Goal: Information Seeking & Learning: Learn about a topic

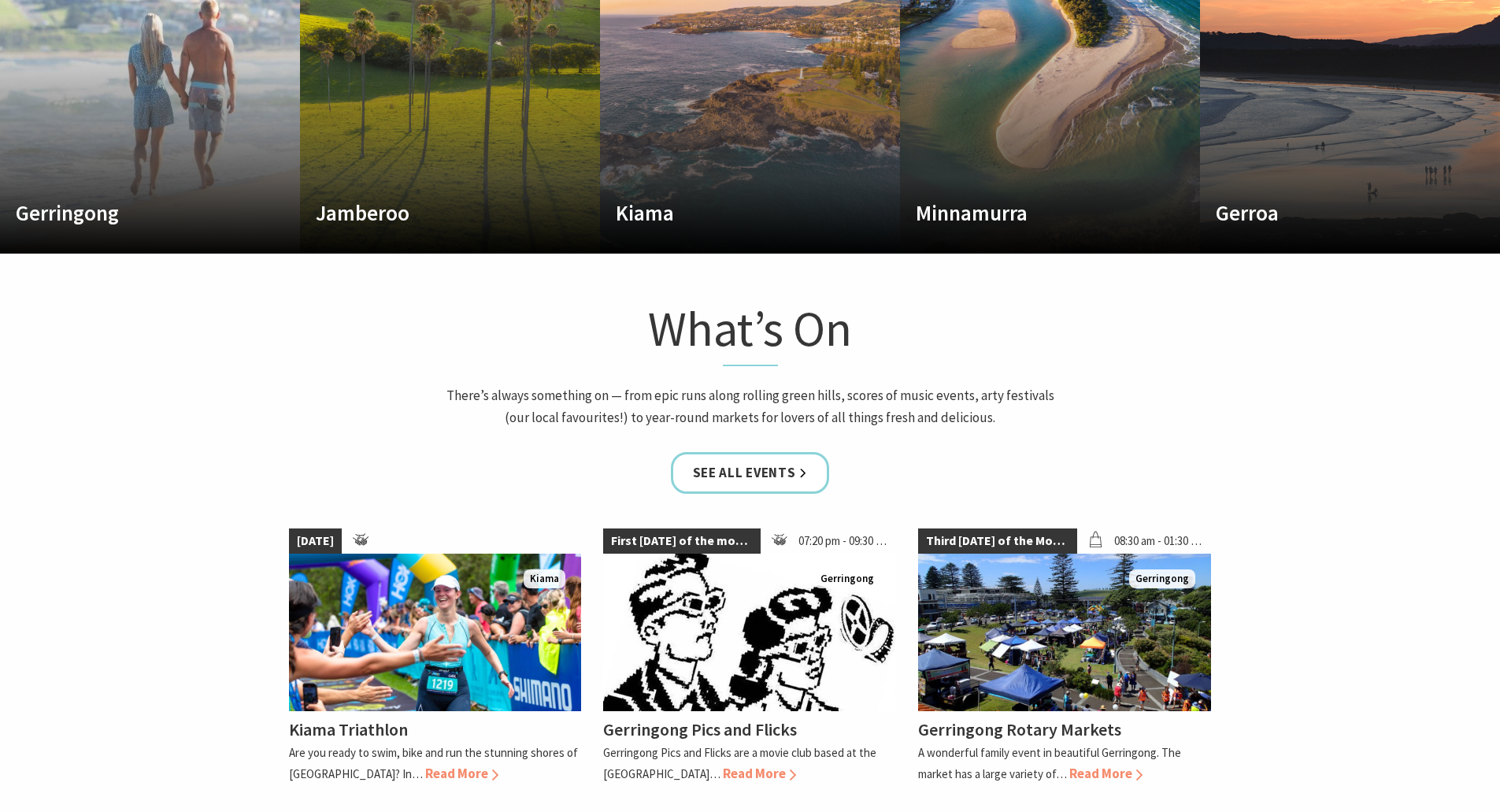
scroll to position [1102, 0]
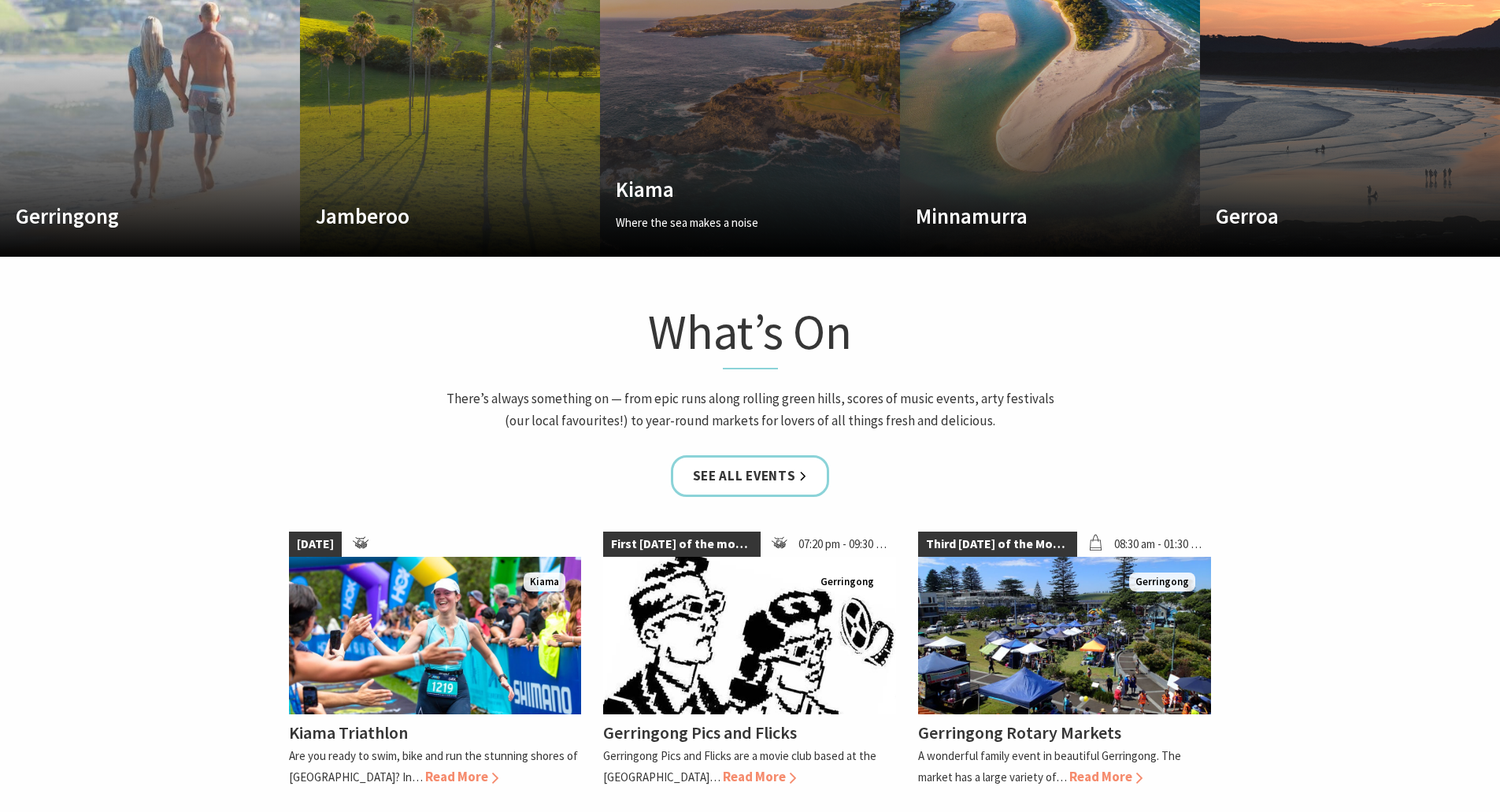
click at [787, 122] on link "Custom Image Used Kiama Where the sea makes a noise Read More Kiama" at bounding box center [750, 68] width 300 height 378
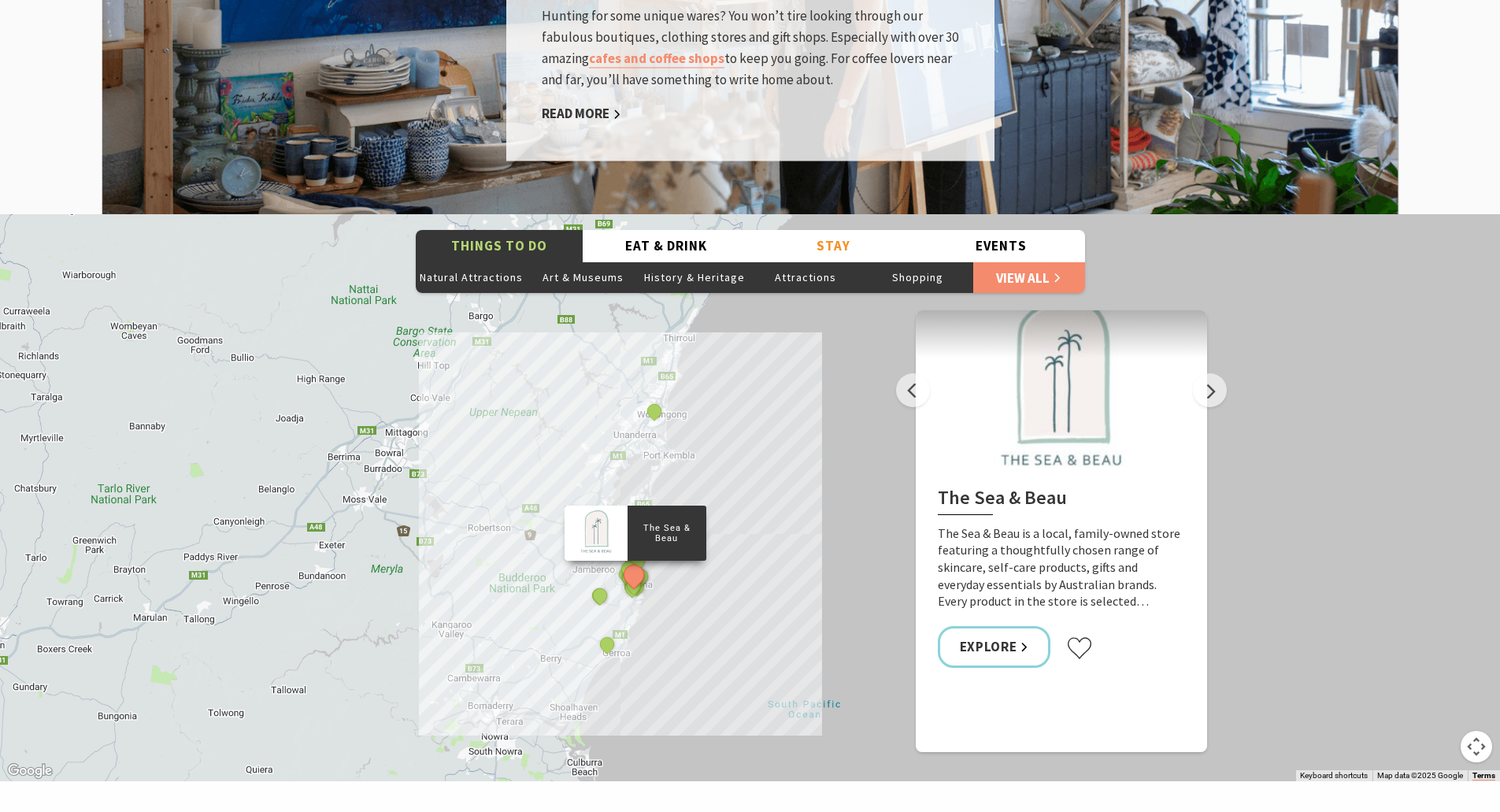
scroll to position [2755, 0]
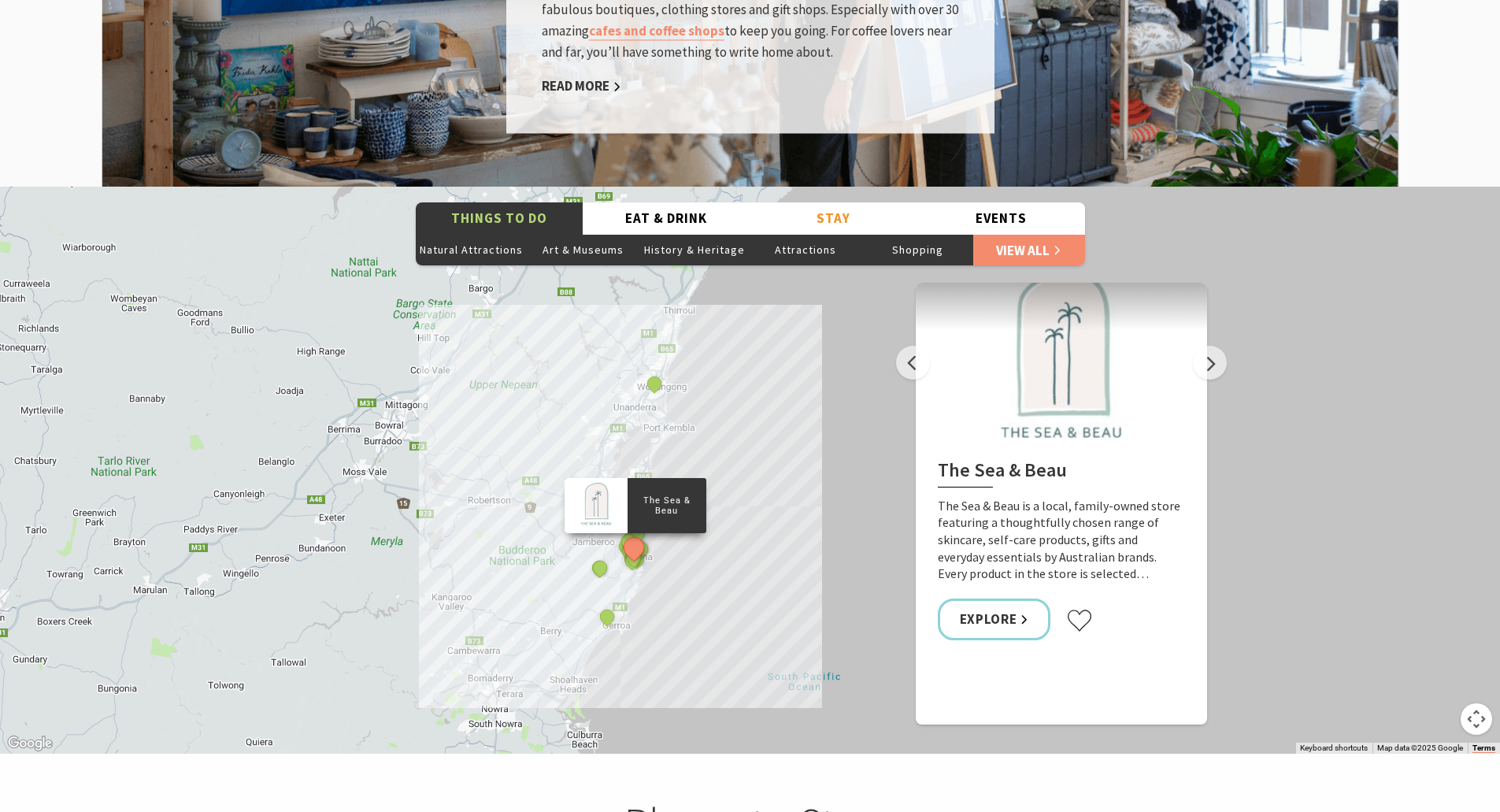
click at [708, 570] on div "The Sea & Beau Hoddles Track, Kiama Kiama Ceramic Art Studio - Teaching and Mak…" at bounding box center [750, 470] width 1500 height 567
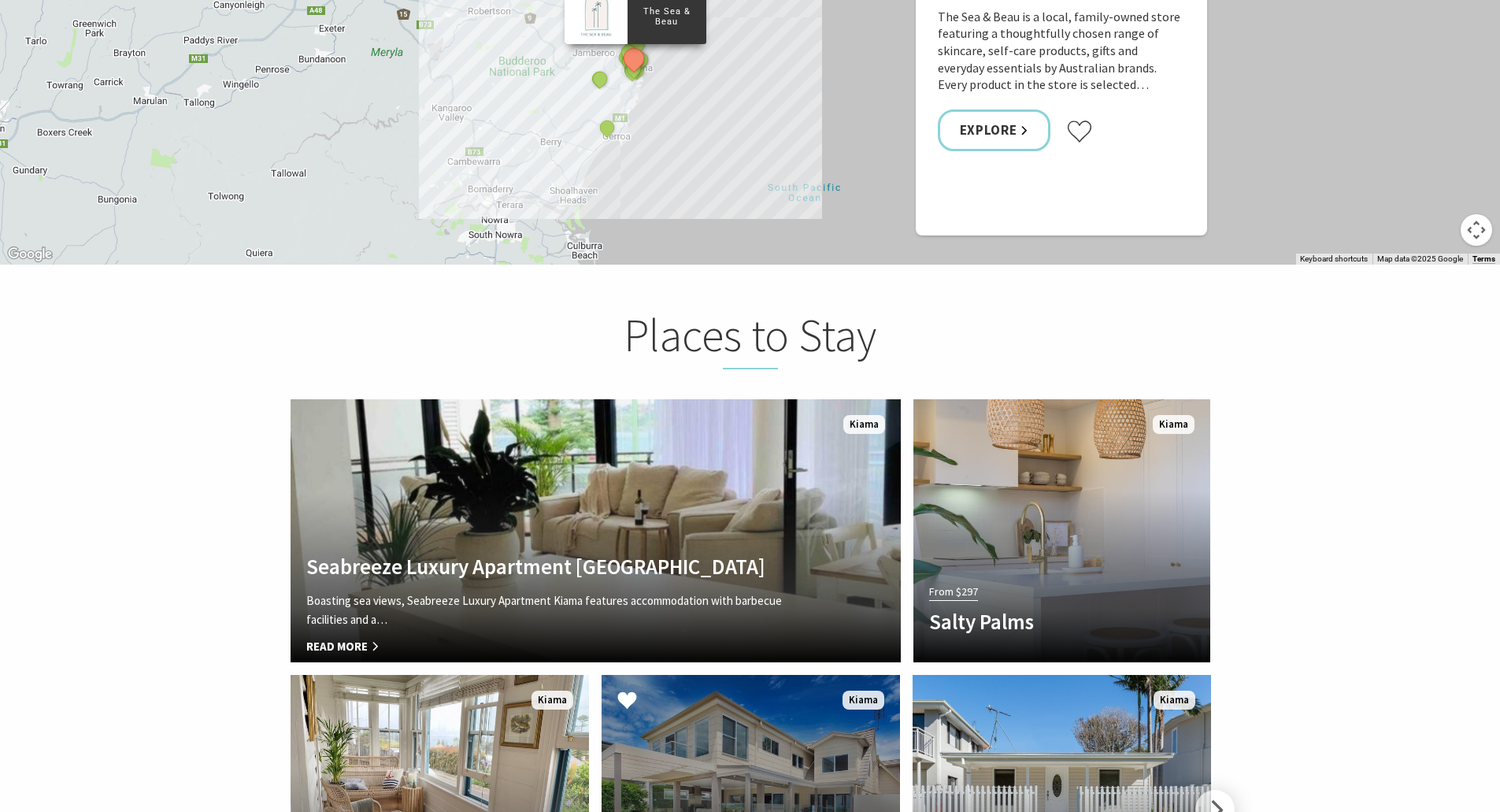
scroll to position [3464, 0]
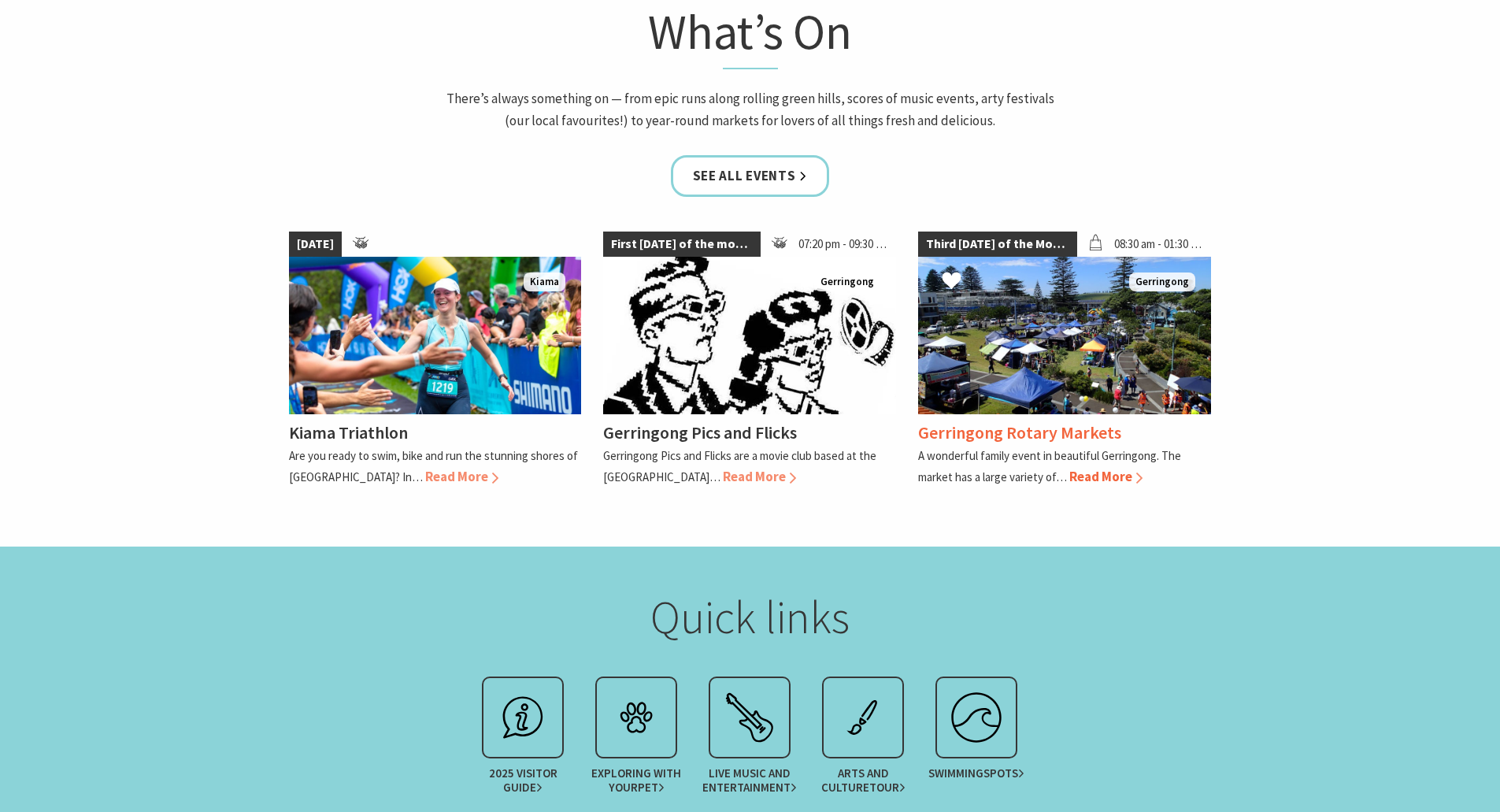
scroll to position [1417, 0]
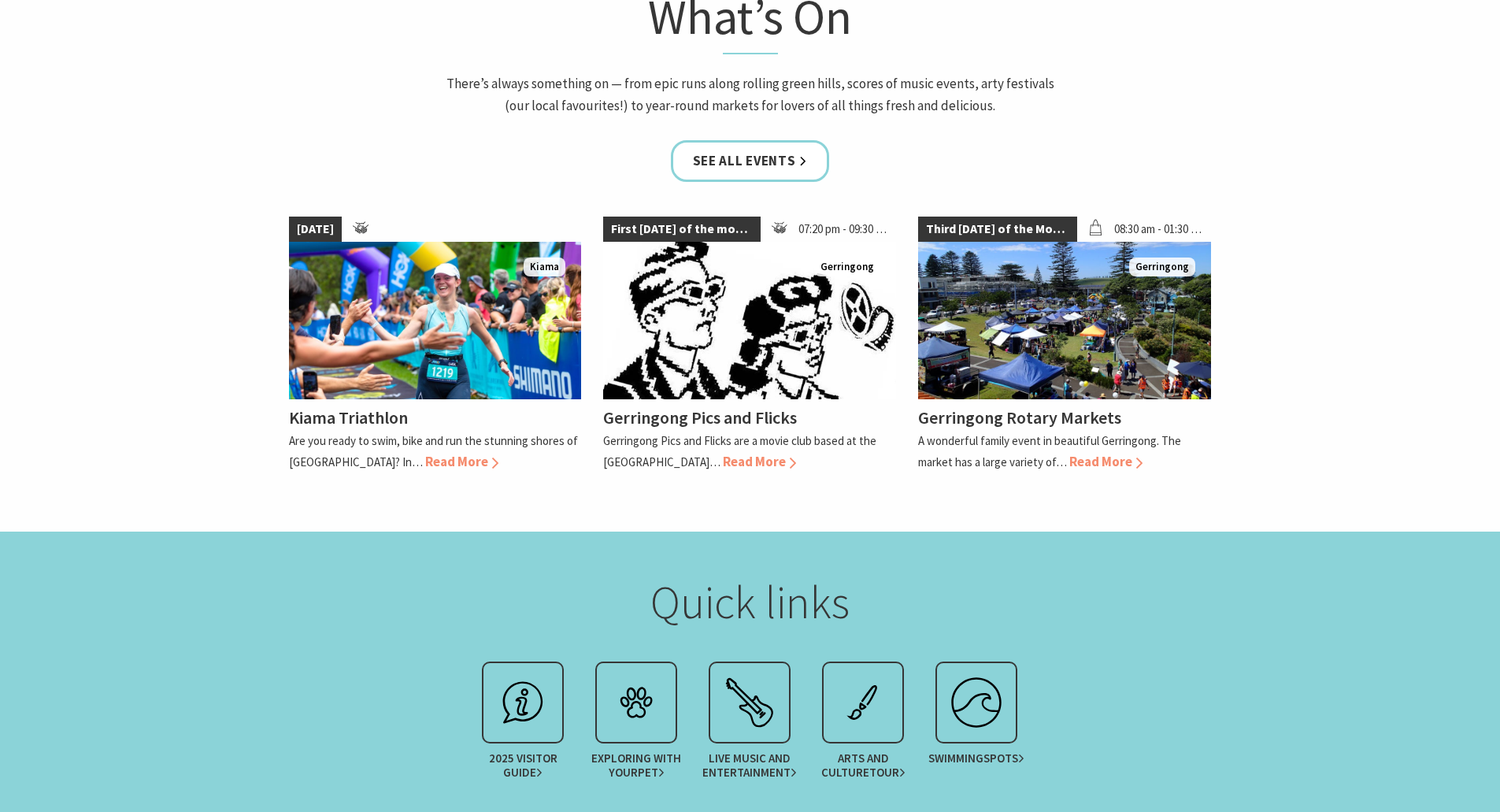
click at [897, 542] on section "Quick links 2025 Visitor Guide Exploring with your Pet Live Music and Entertain…" at bounding box center [750, 689] width 1500 height 315
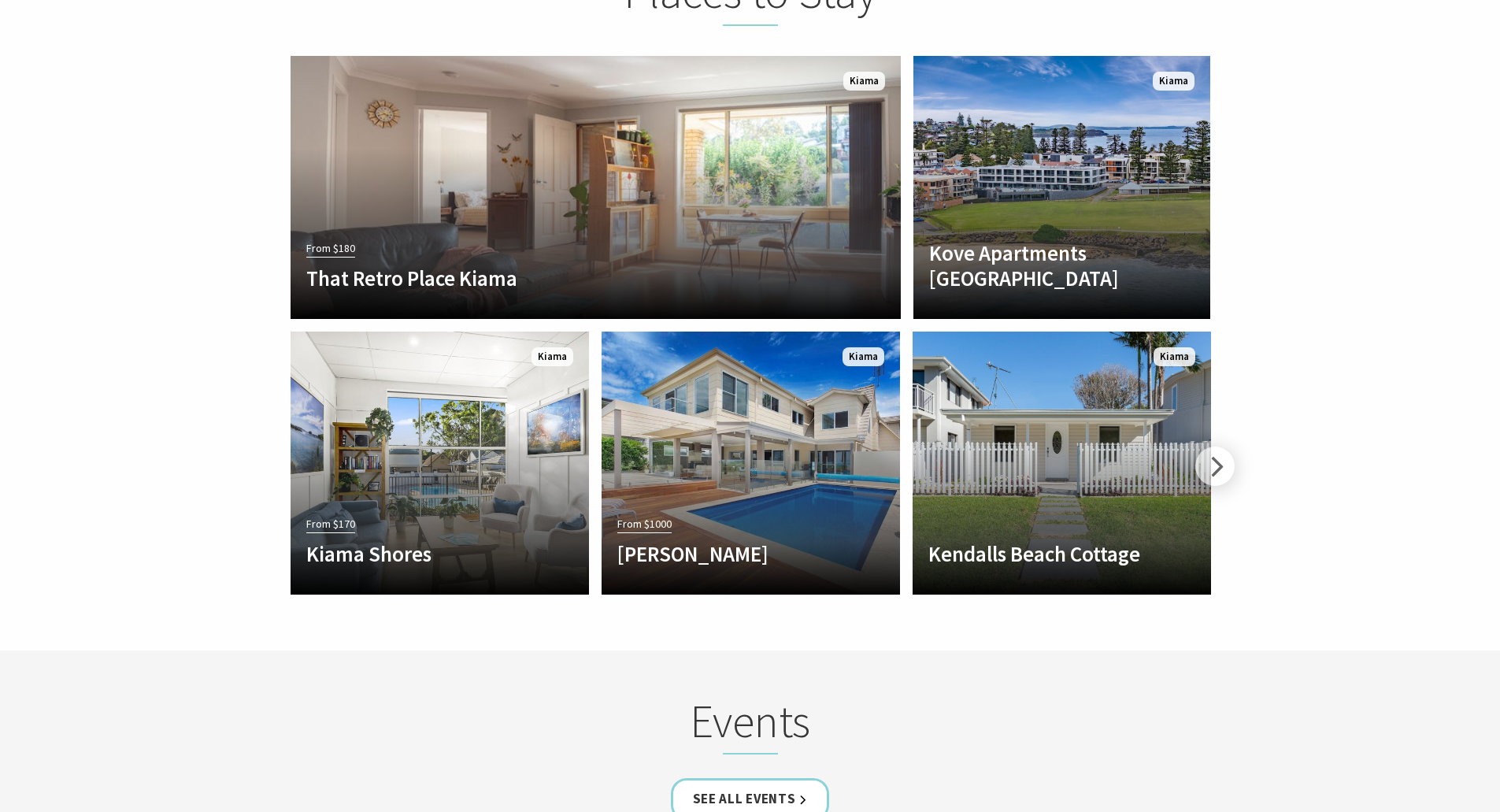
scroll to position [2958, 0]
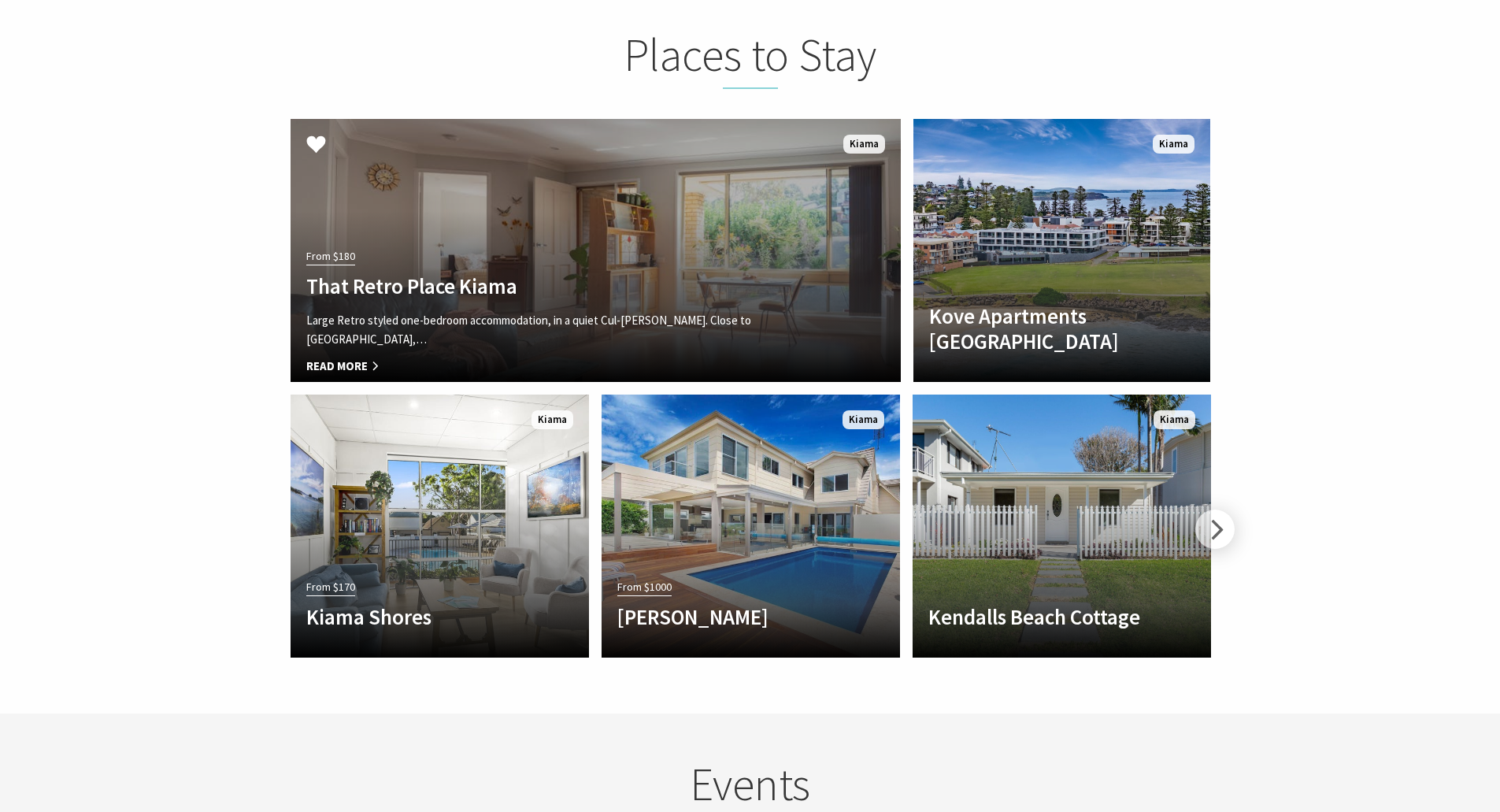
click at [807, 245] on div "From $180 That Retro Place Kiama Large Retro styled one-bedroom accommodation, …" at bounding box center [550, 306] width 519 height 121
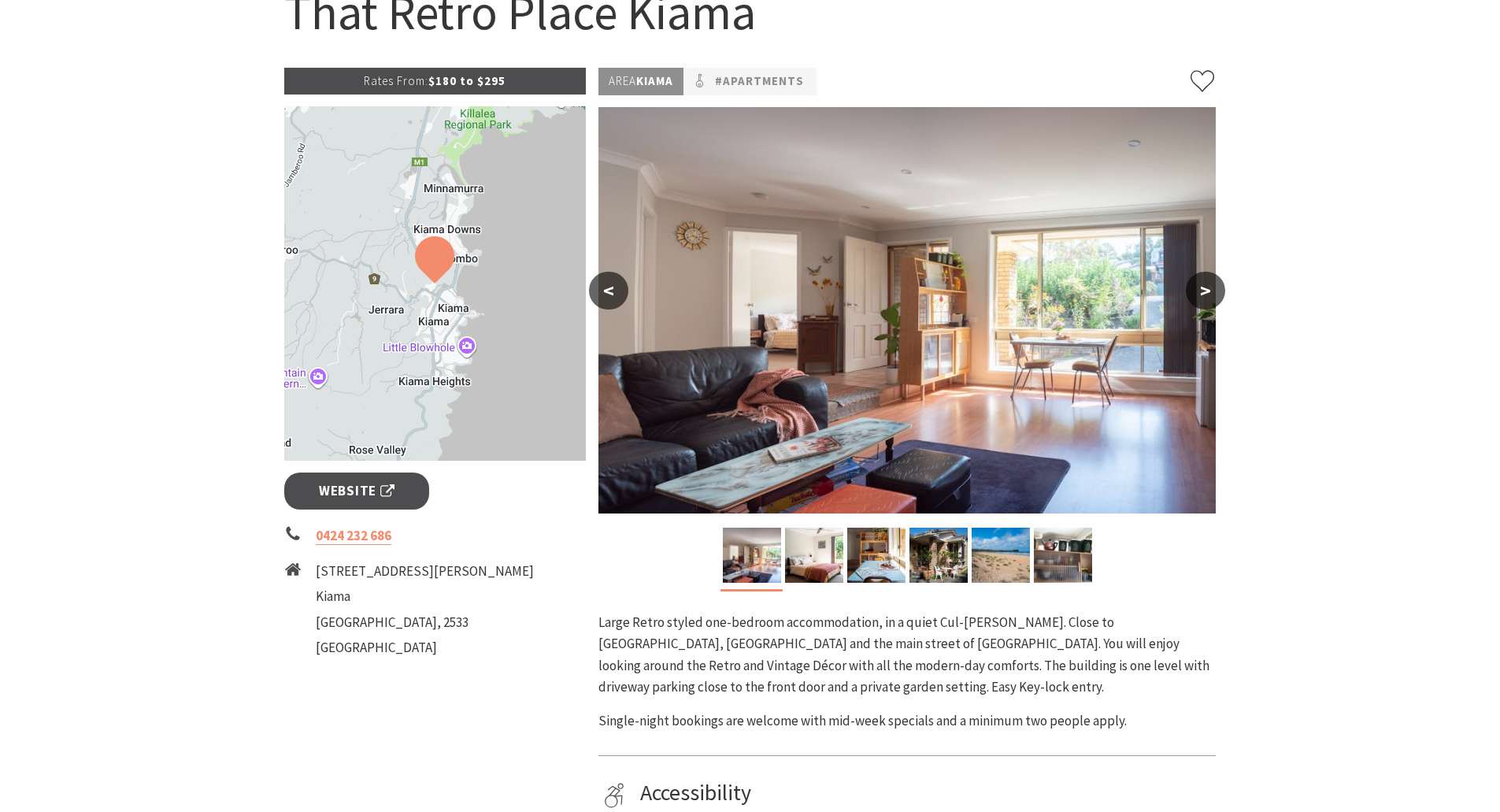
scroll to position [236, 0]
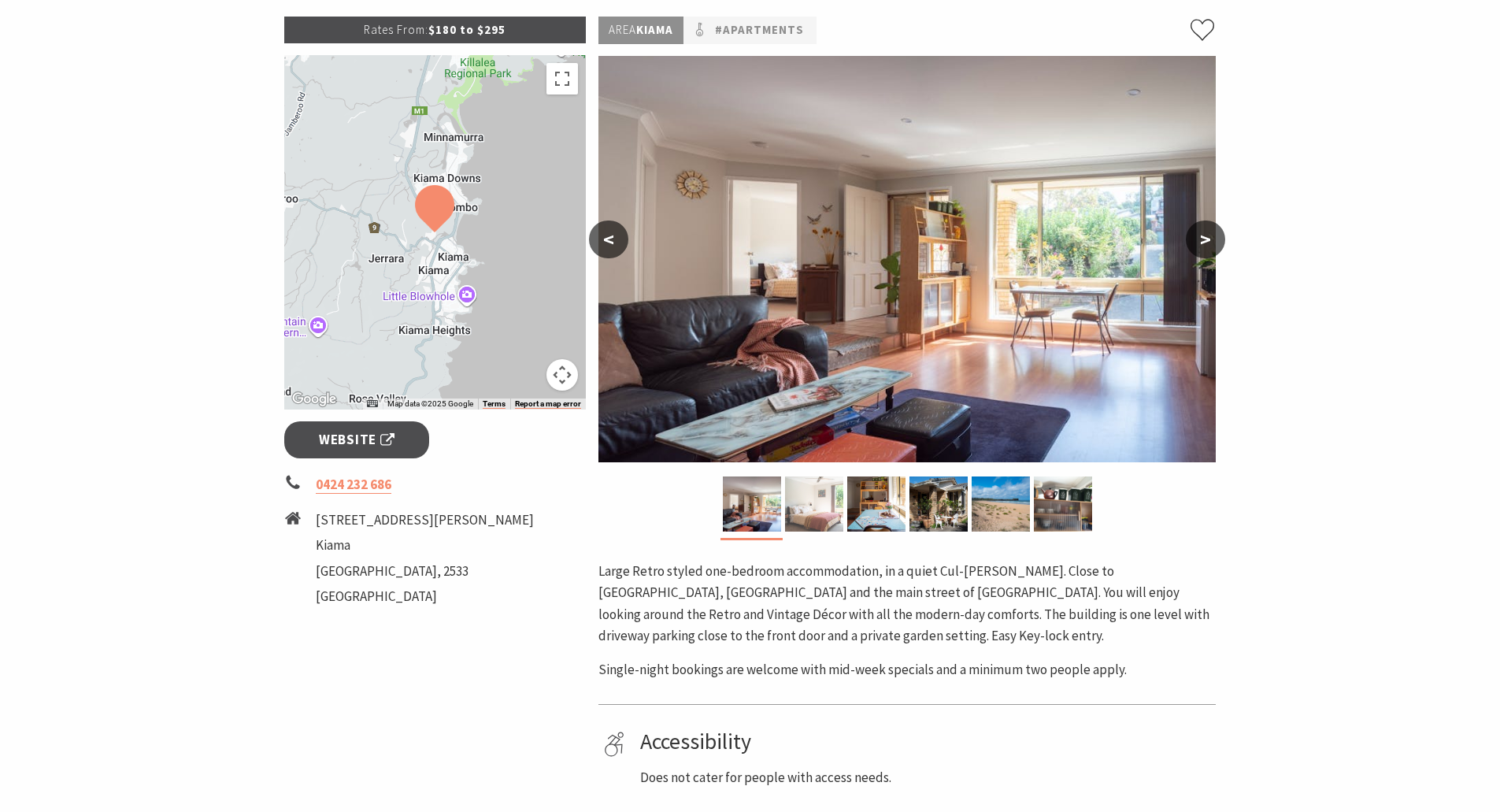
click at [822, 527] on img at bounding box center [814, 504] width 58 height 55
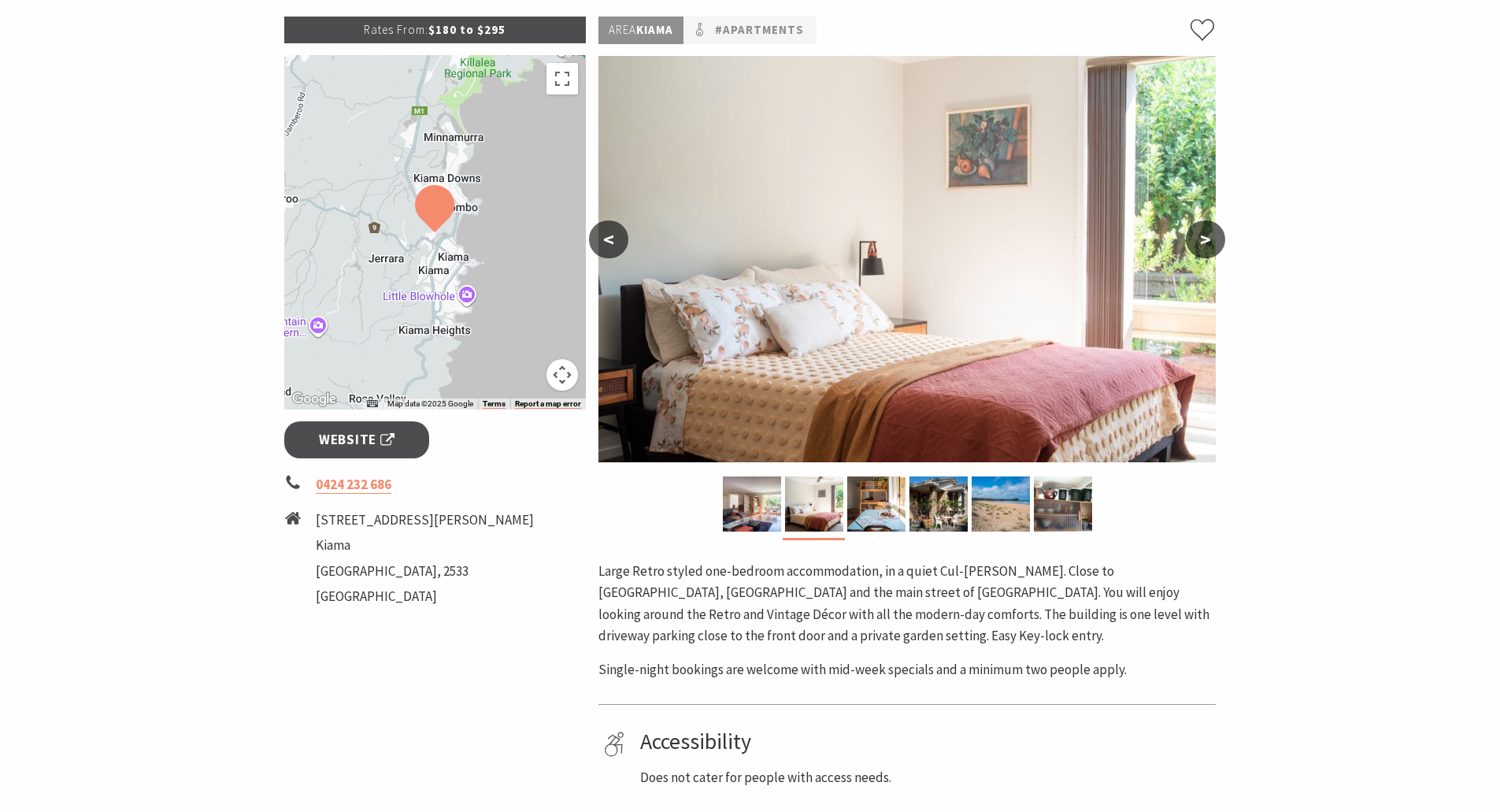
click at [944, 537] on div at bounding box center [939, 506] width 62 height 61
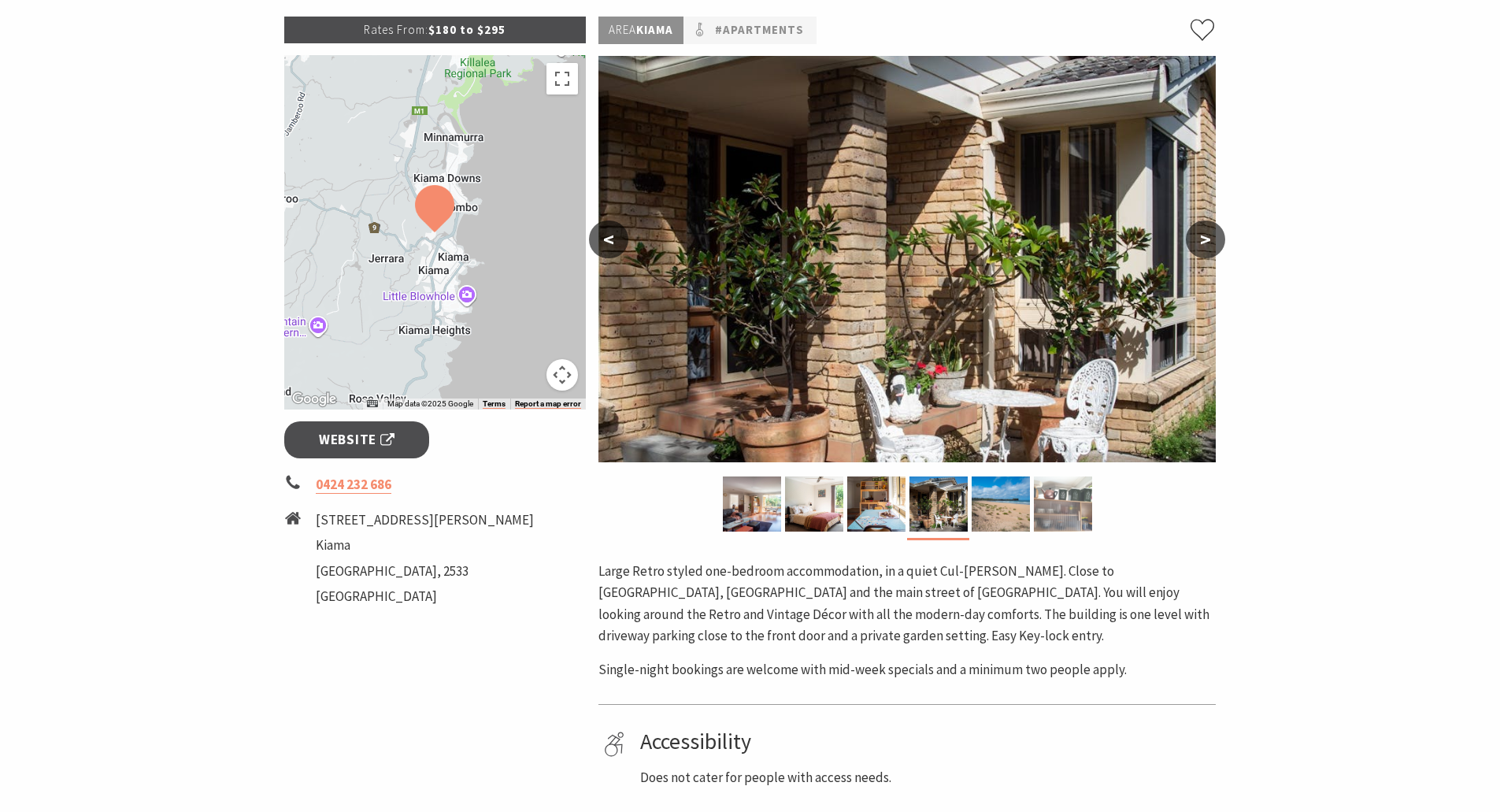
click at [1032, 506] on div at bounding box center [1063, 504] width 62 height 55
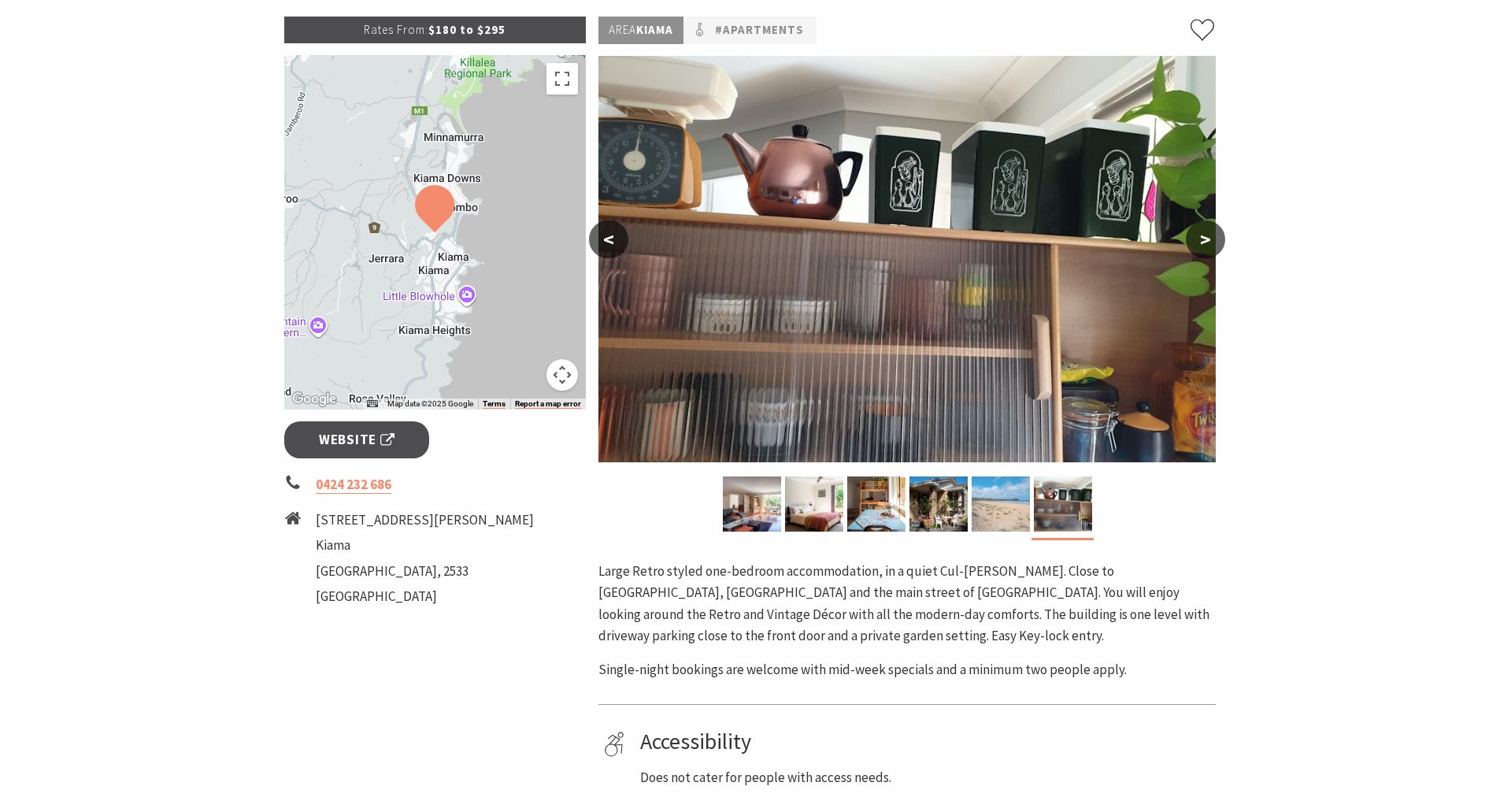
click at [1014, 499] on img at bounding box center [1000, 504] width 58 height 55
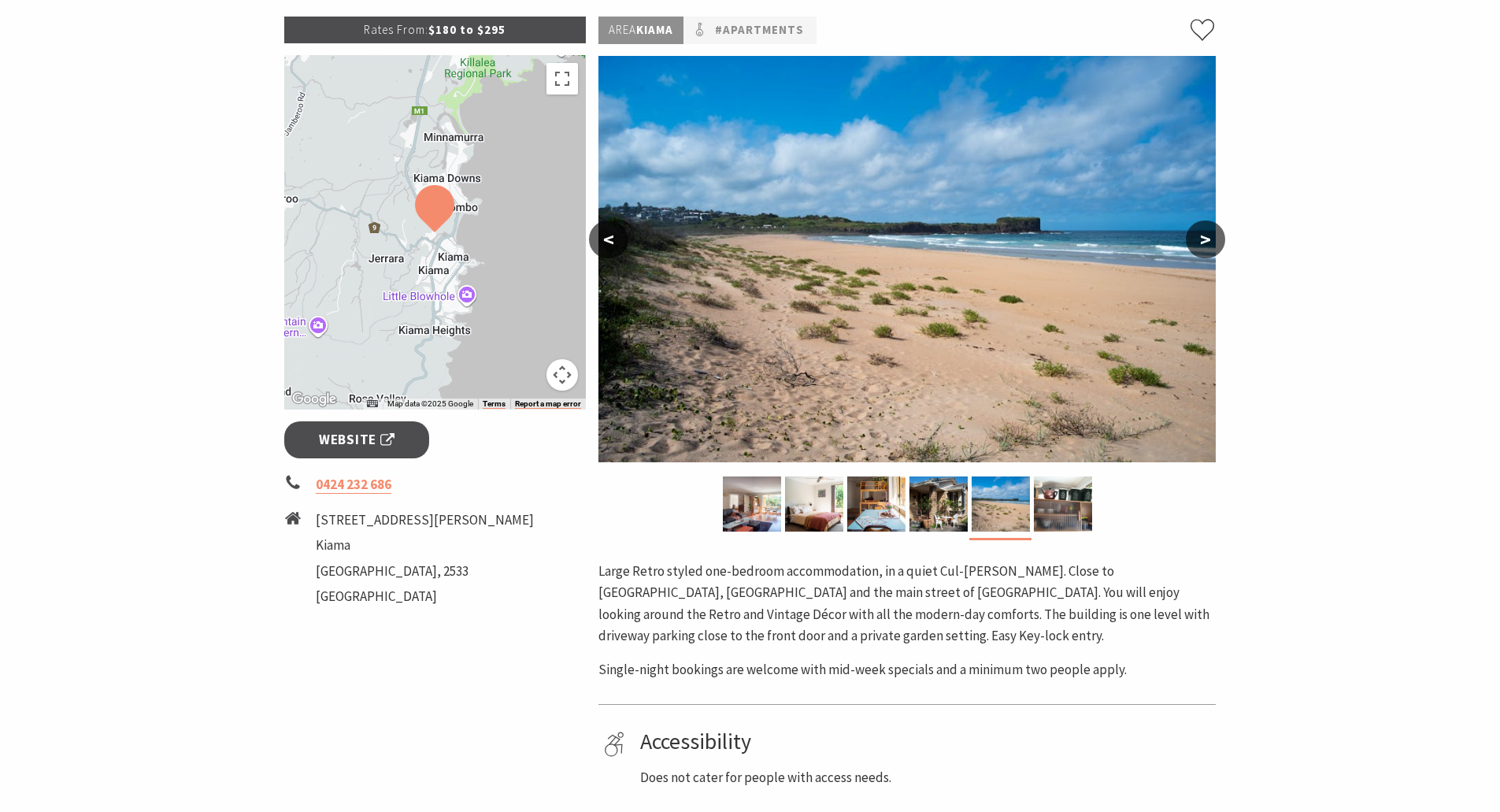
click at [819, 583] on p "Large Retro styled one-bedroom accommodation, in a quiet Cul-de-sack. Close to …" at bounding box center [907, 603] width 617 height 86
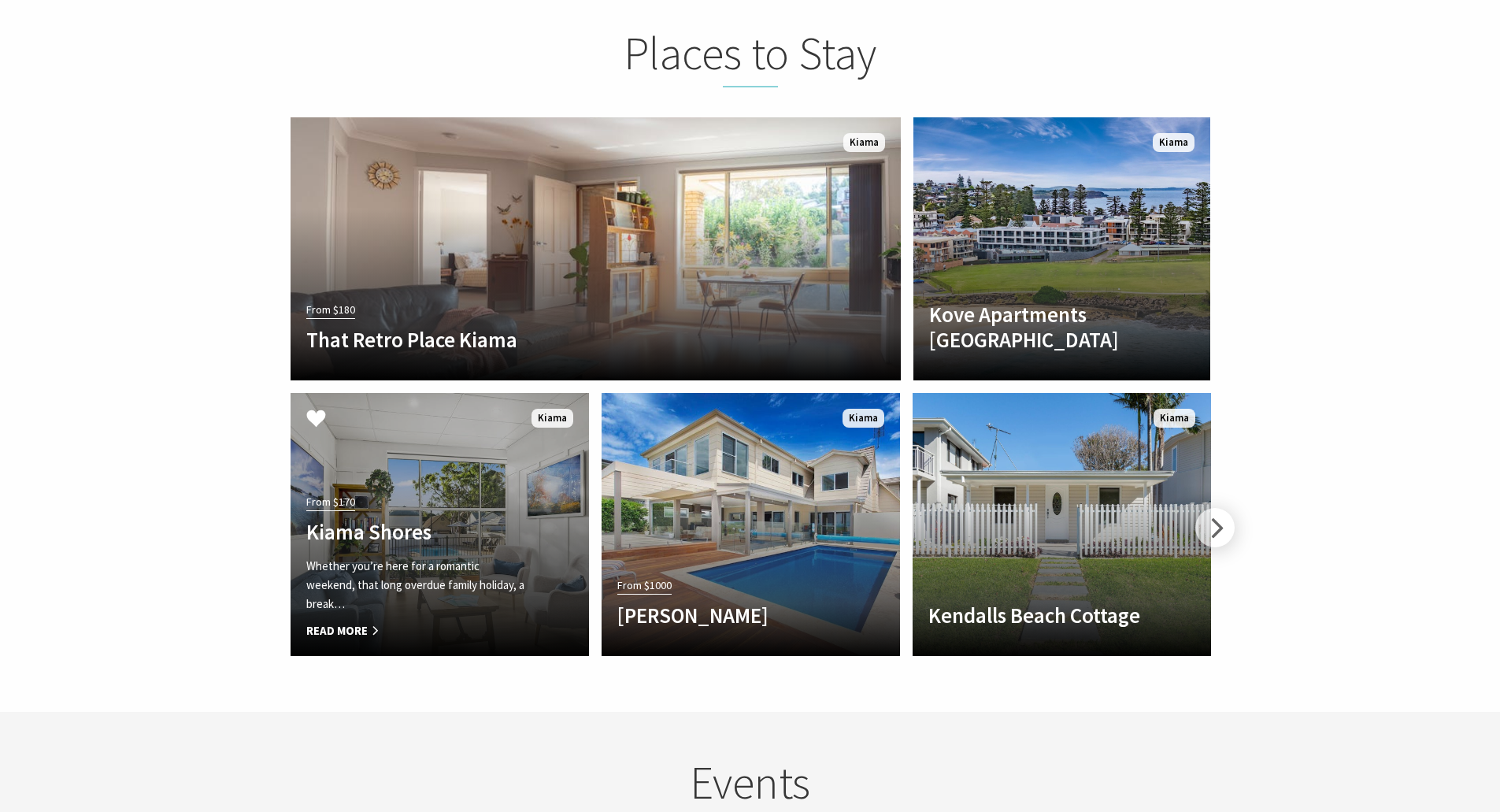
scroll to position [27, 1515]
click at [526, 491] on div "From $170 Kiama Shores Whether you’re here for a romantic weekend, that long ov…" at bounding box center [417, 565] width 254 height 150
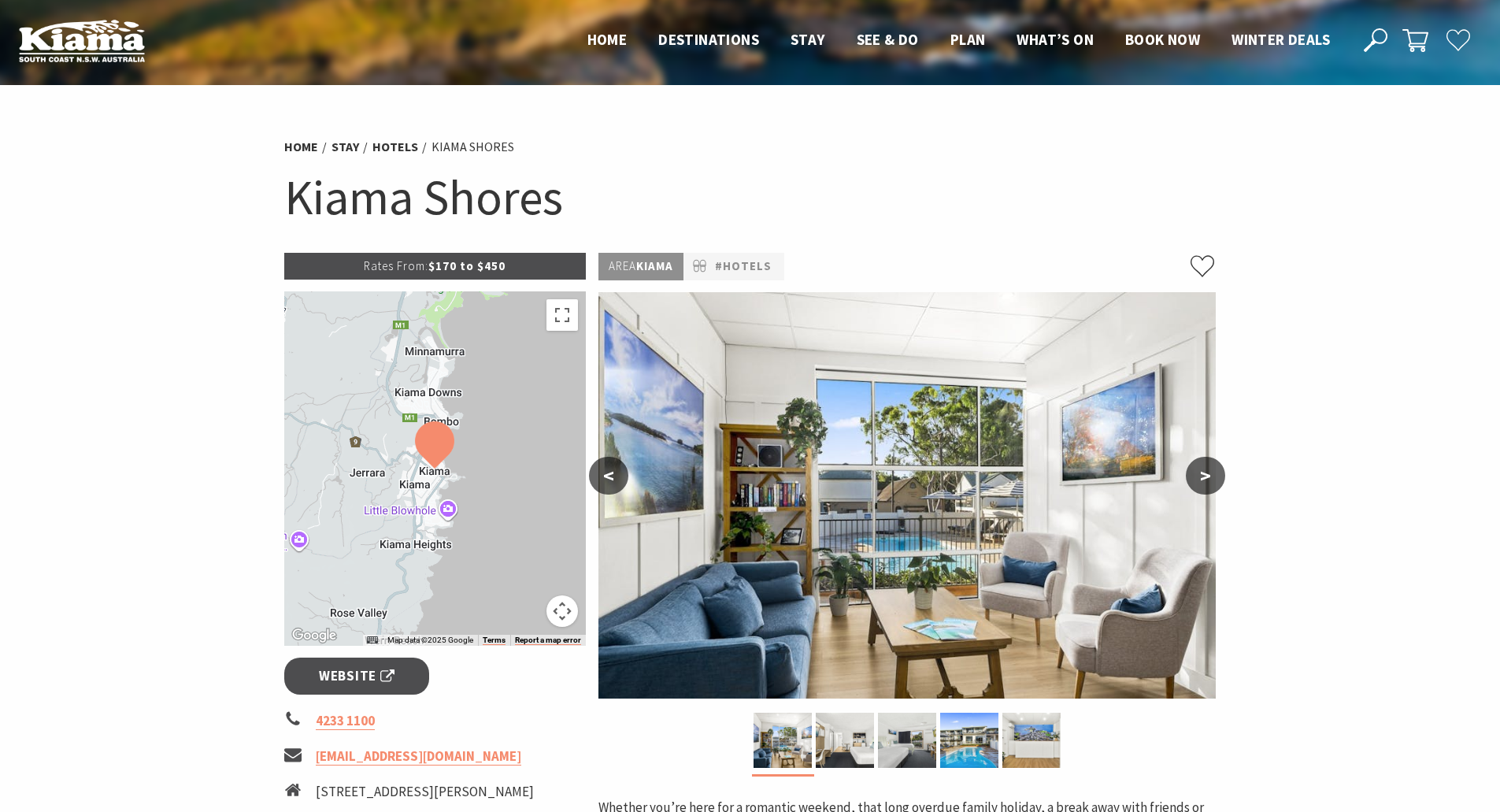
click at [1203, 461] on button ">" at bounding box center [1206, 475] width 39 height 38
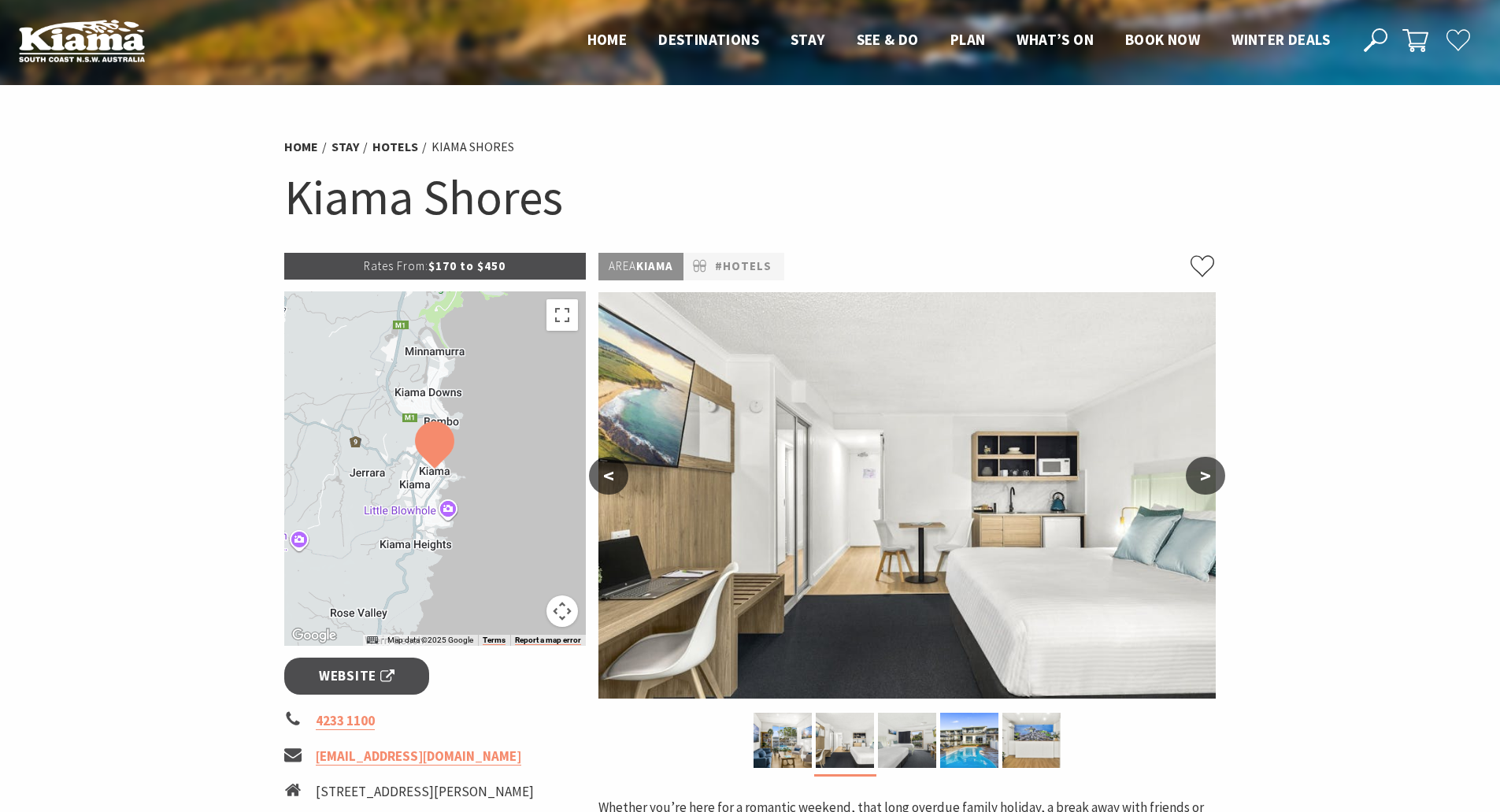
click at [1203, 461] on button ">" at bounding box center [1206, 475] width 39 height 38
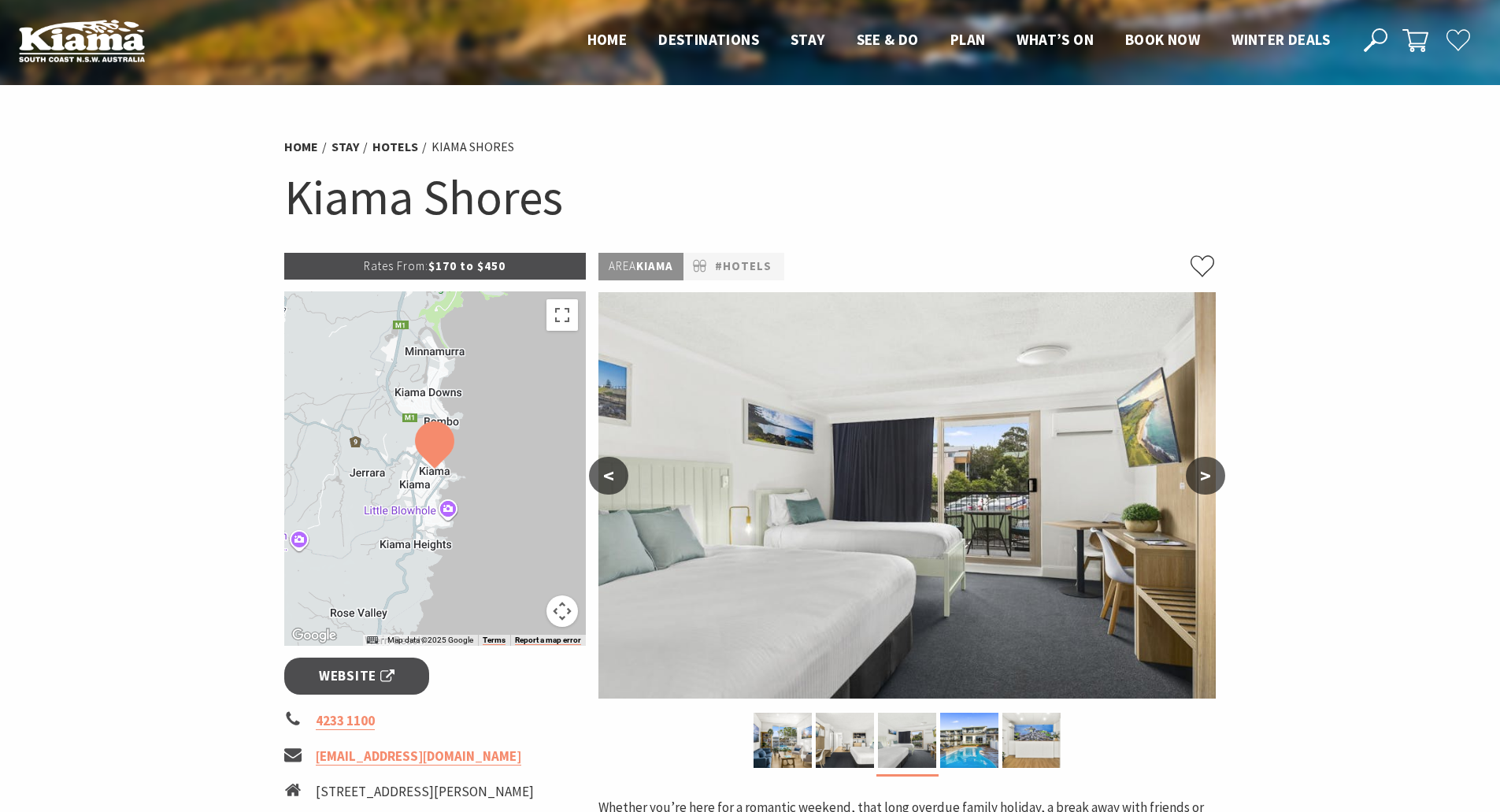
click at [1203, 461] on button ">" at bounding box center [1206, 475] width 39 height 38
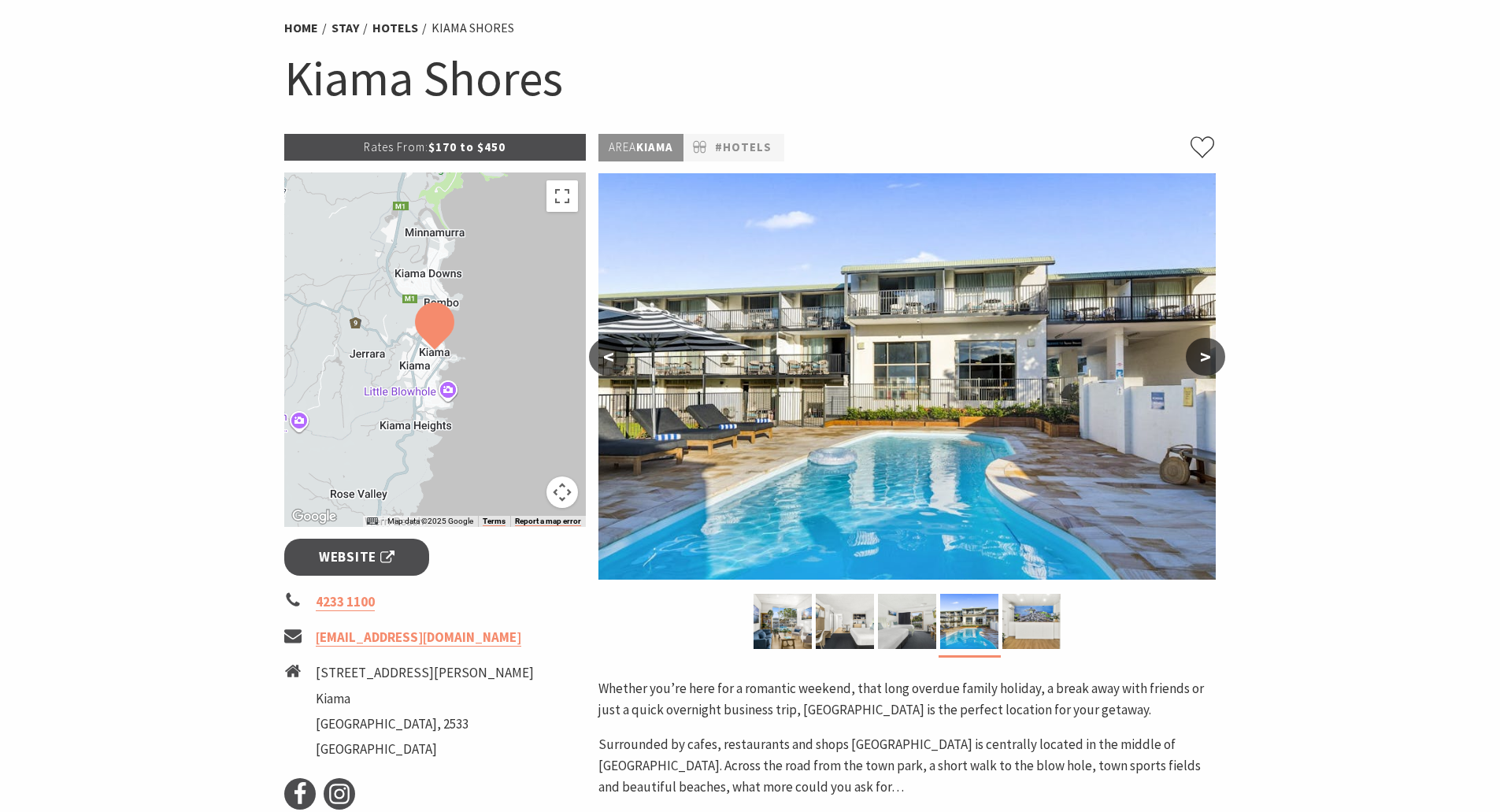
scroll to position [315, 0]
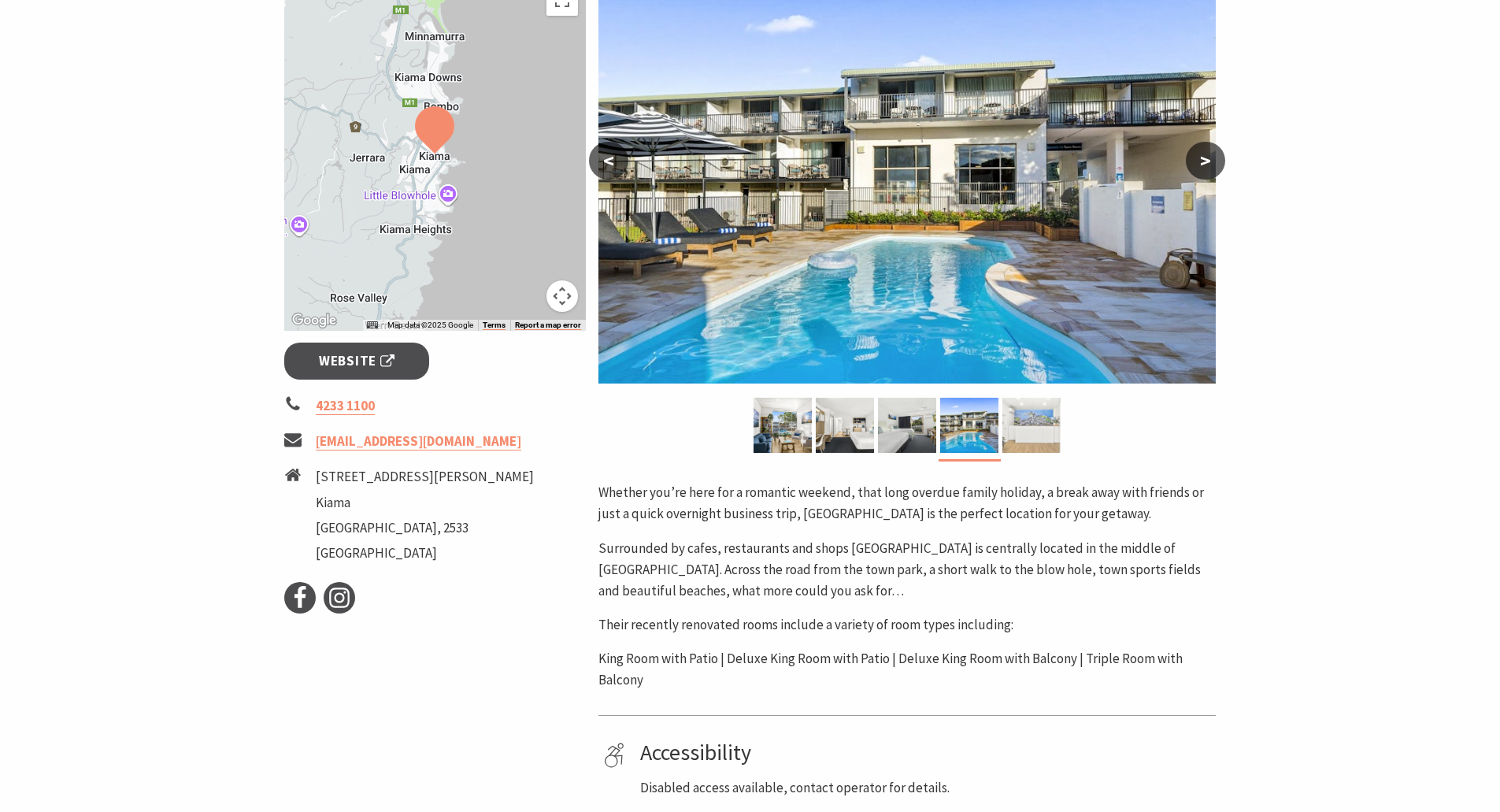
click at [1006, 430] on img at bounding box center [1031, 425] width 58 height 55
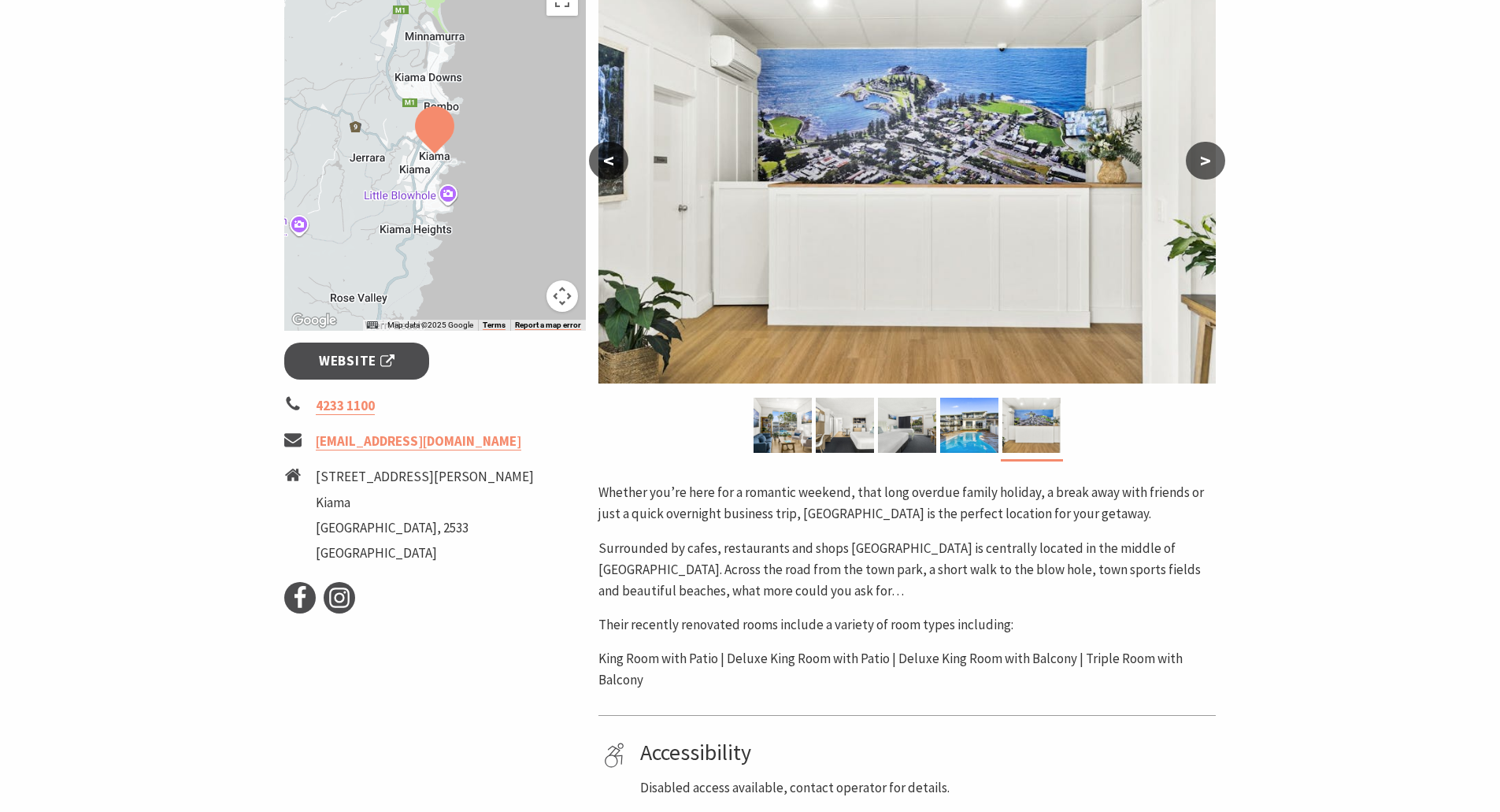
click at [973, 511] on p "Whether you’re here for a romantic weekend, that long overdue family holiday, a…" at bounding box center [907, 503] width 617 height 42
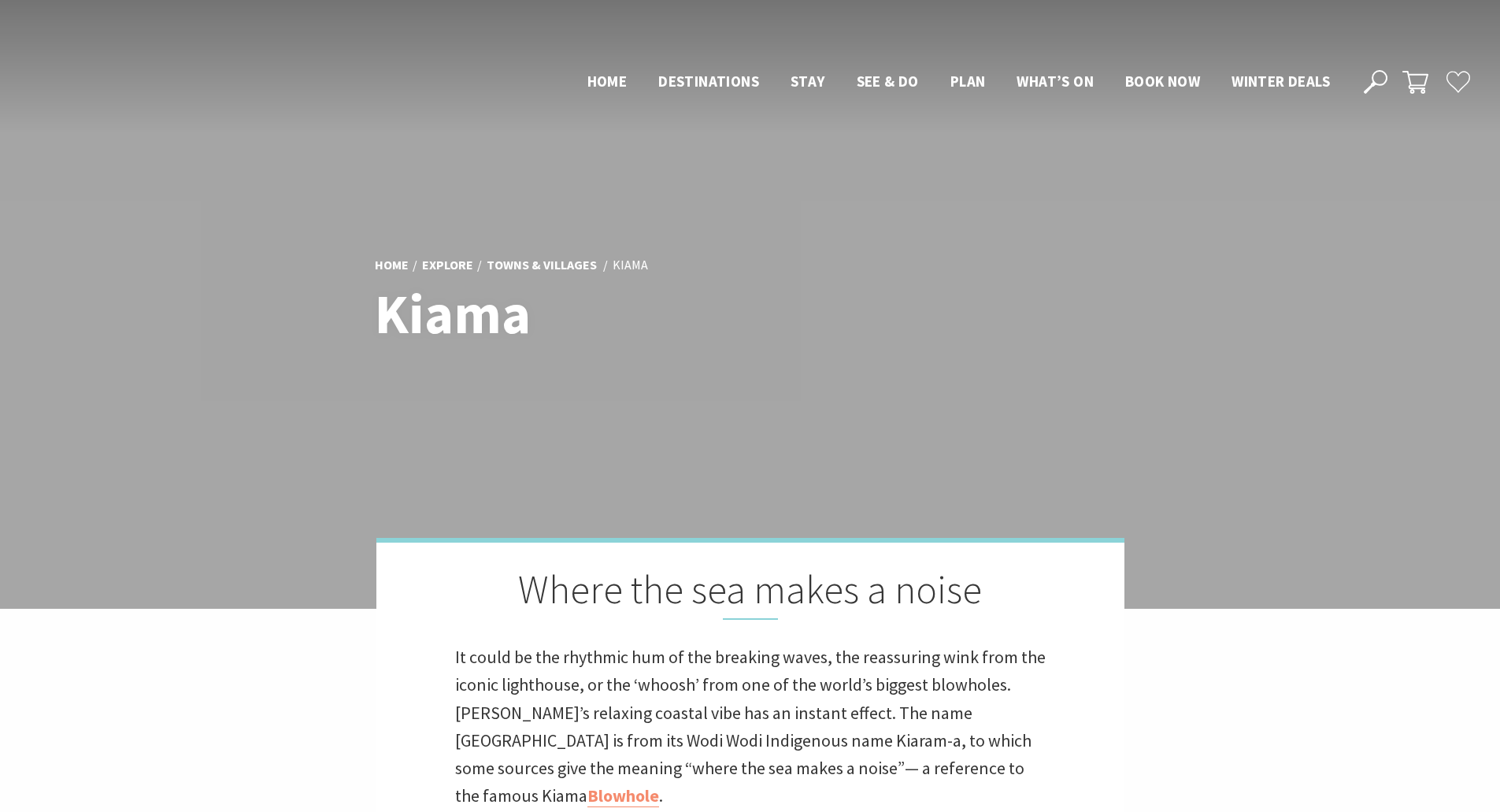
scroll to position [3528, 0]
